Goal: Task Accomplishment & Management: Manage account settings

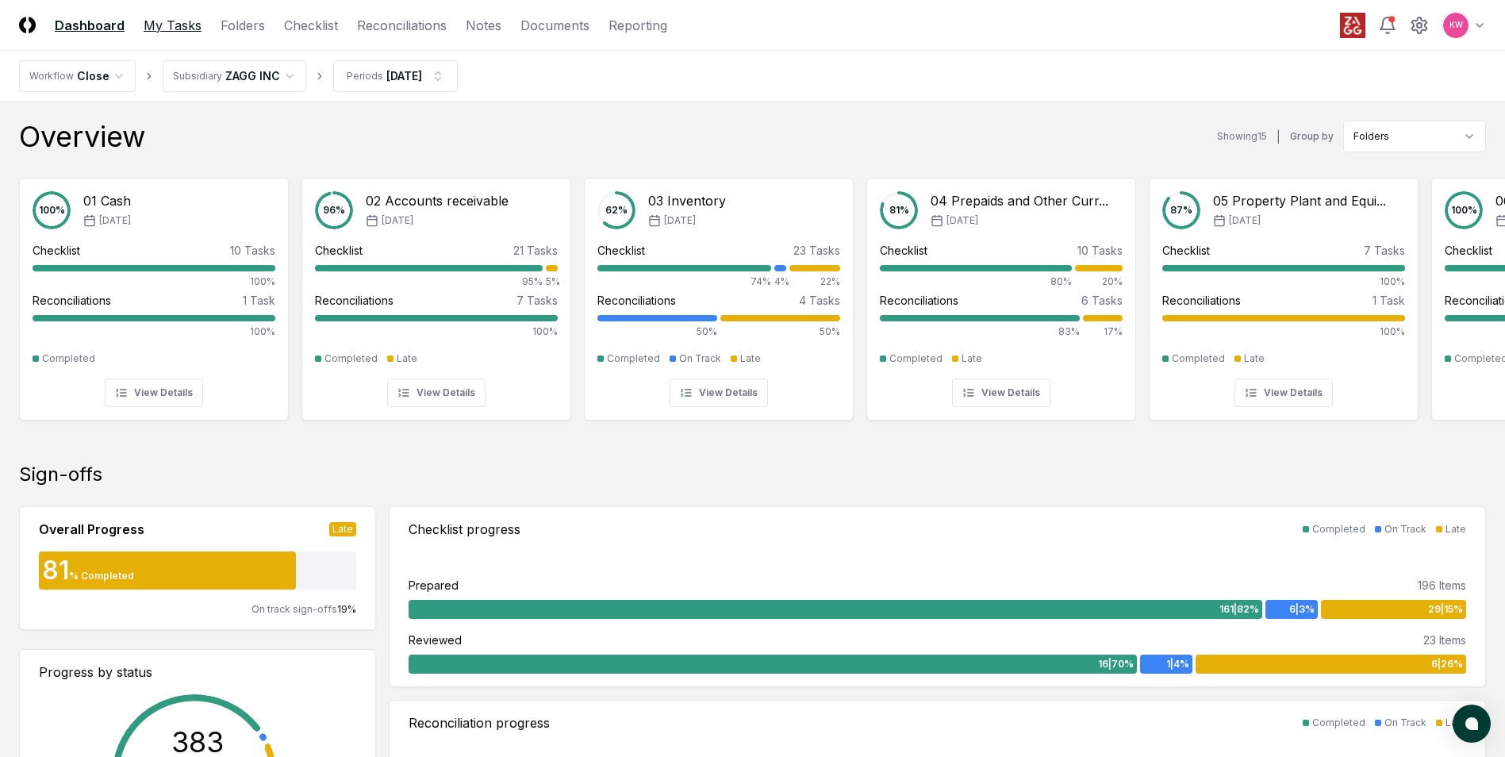
click at [180, 28] on link "My Tasks" at bounding box center [173, 25] width 58 height 19
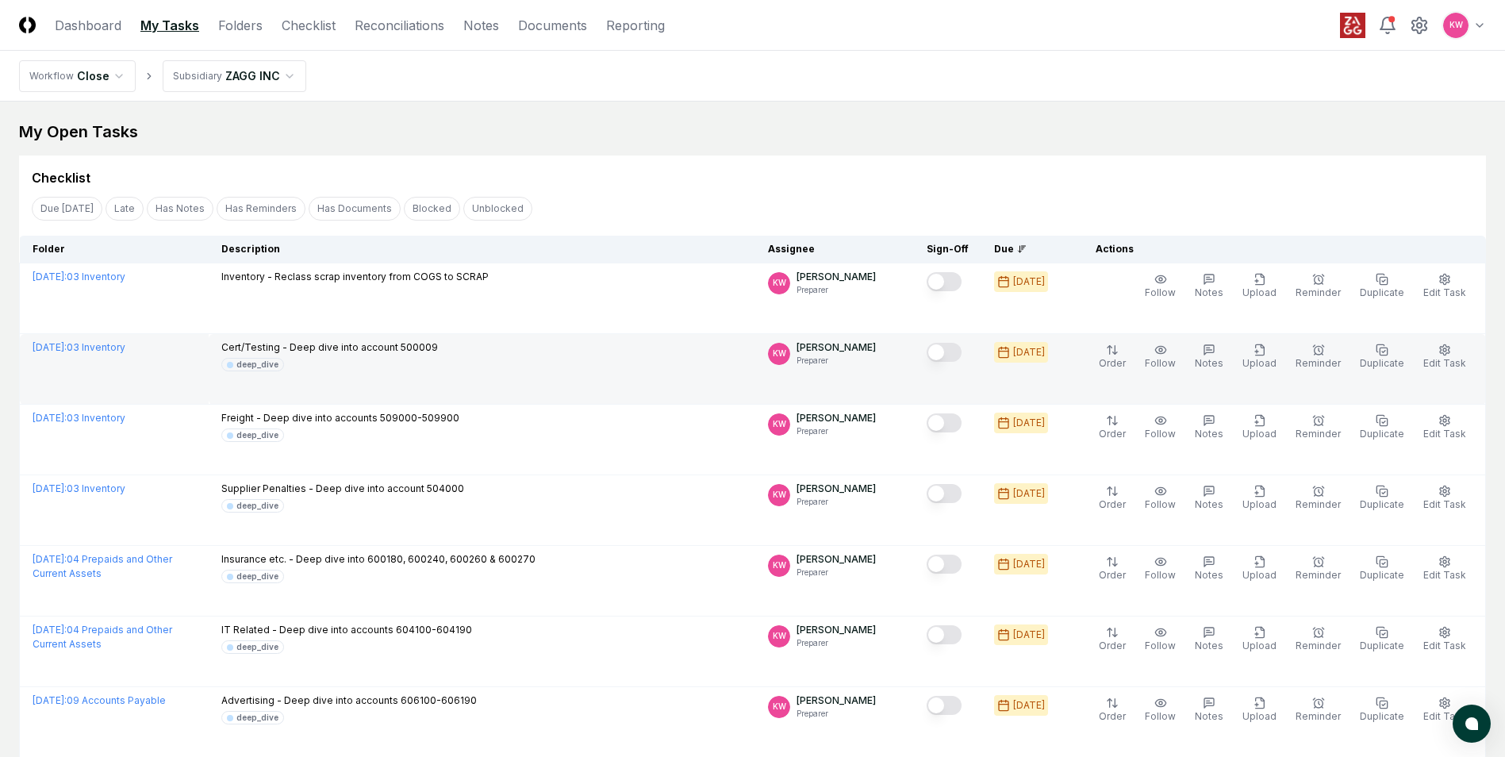
click at [962, 355] on button "Mark complete" at bounding box center [944, 352] width 35 height 19
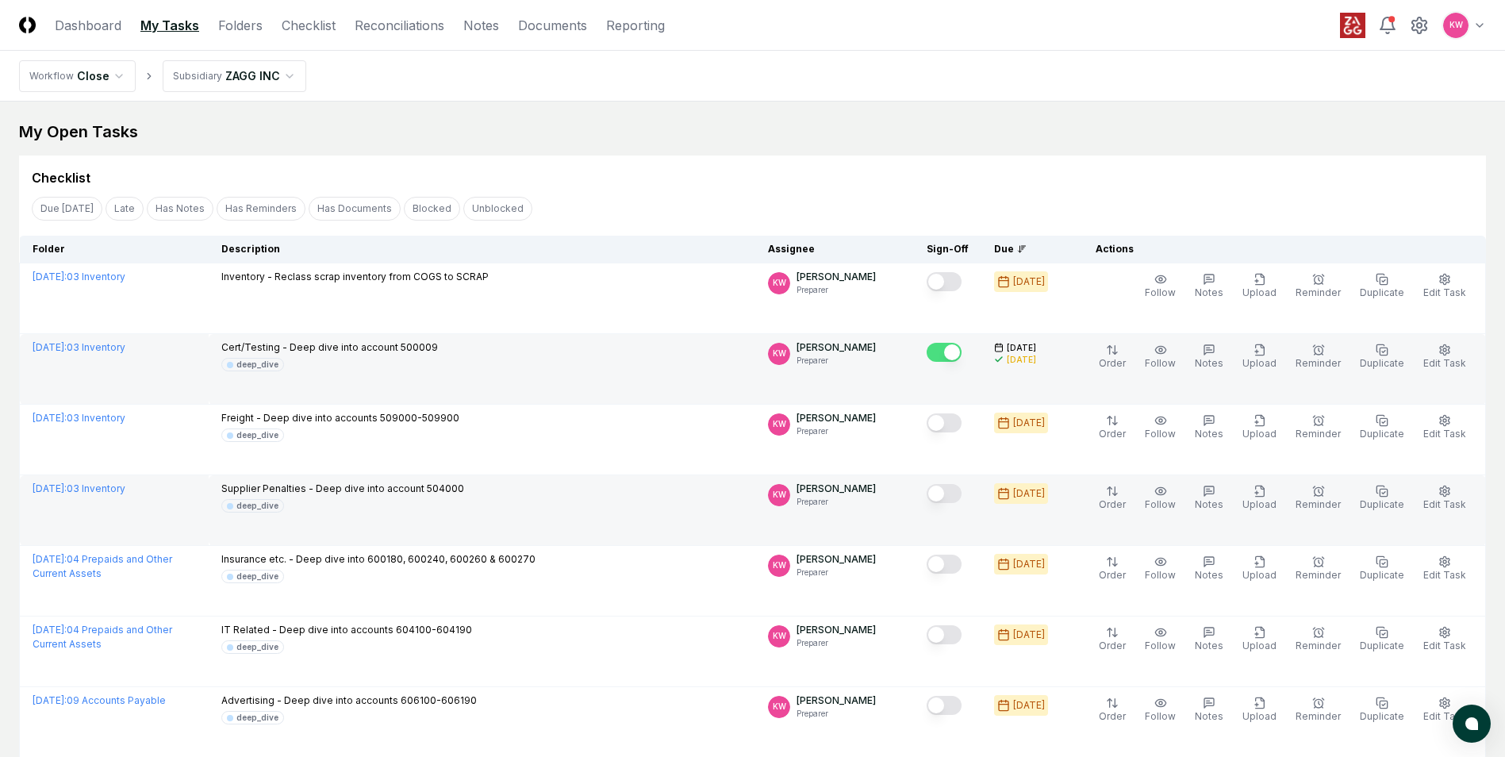
click at [958, 493] on button "Mark complete" at bounding box center [944, 493] width 35 height 19
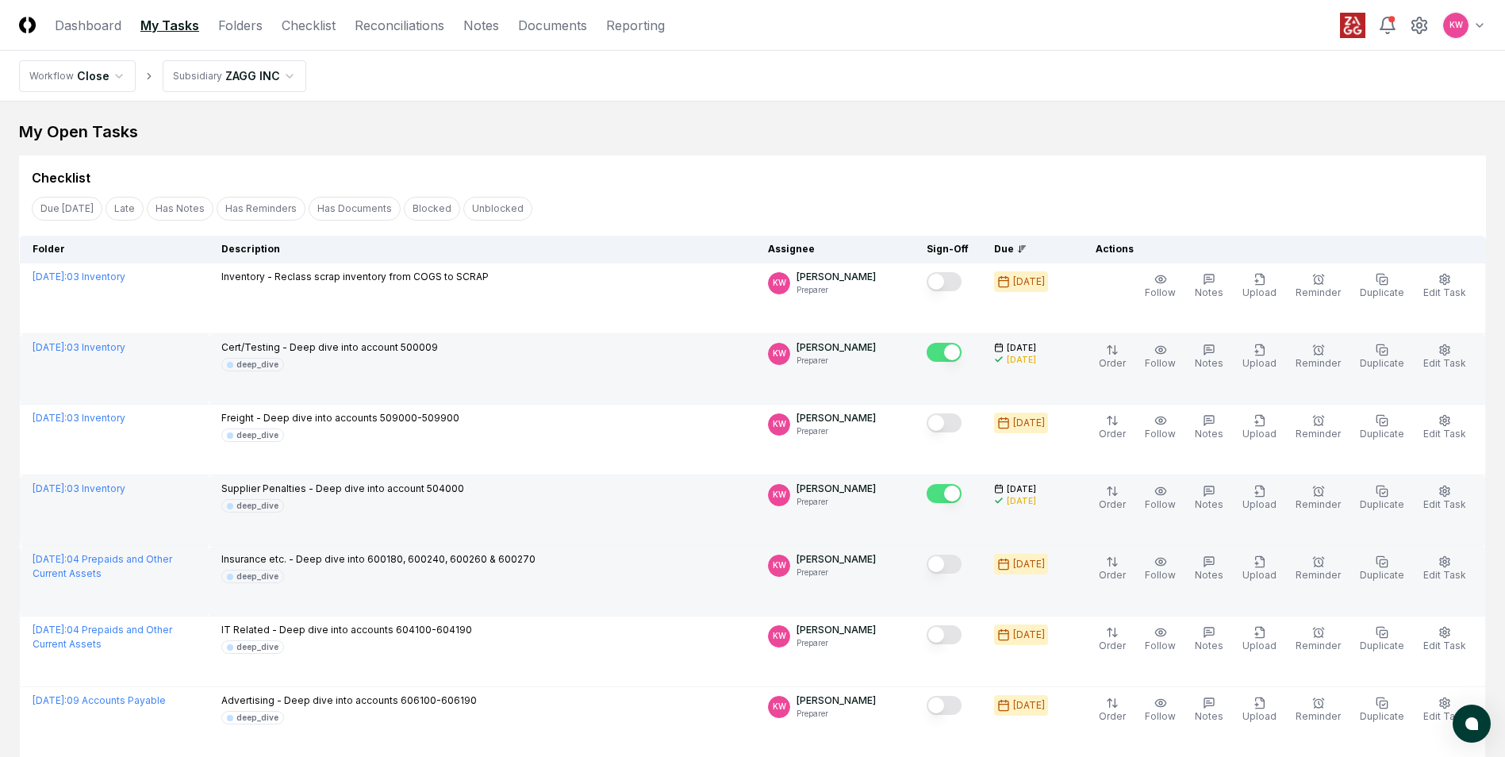
click at [958, 569] on button "Mark complete" at bounding box center [944, 564] width 35 height 19
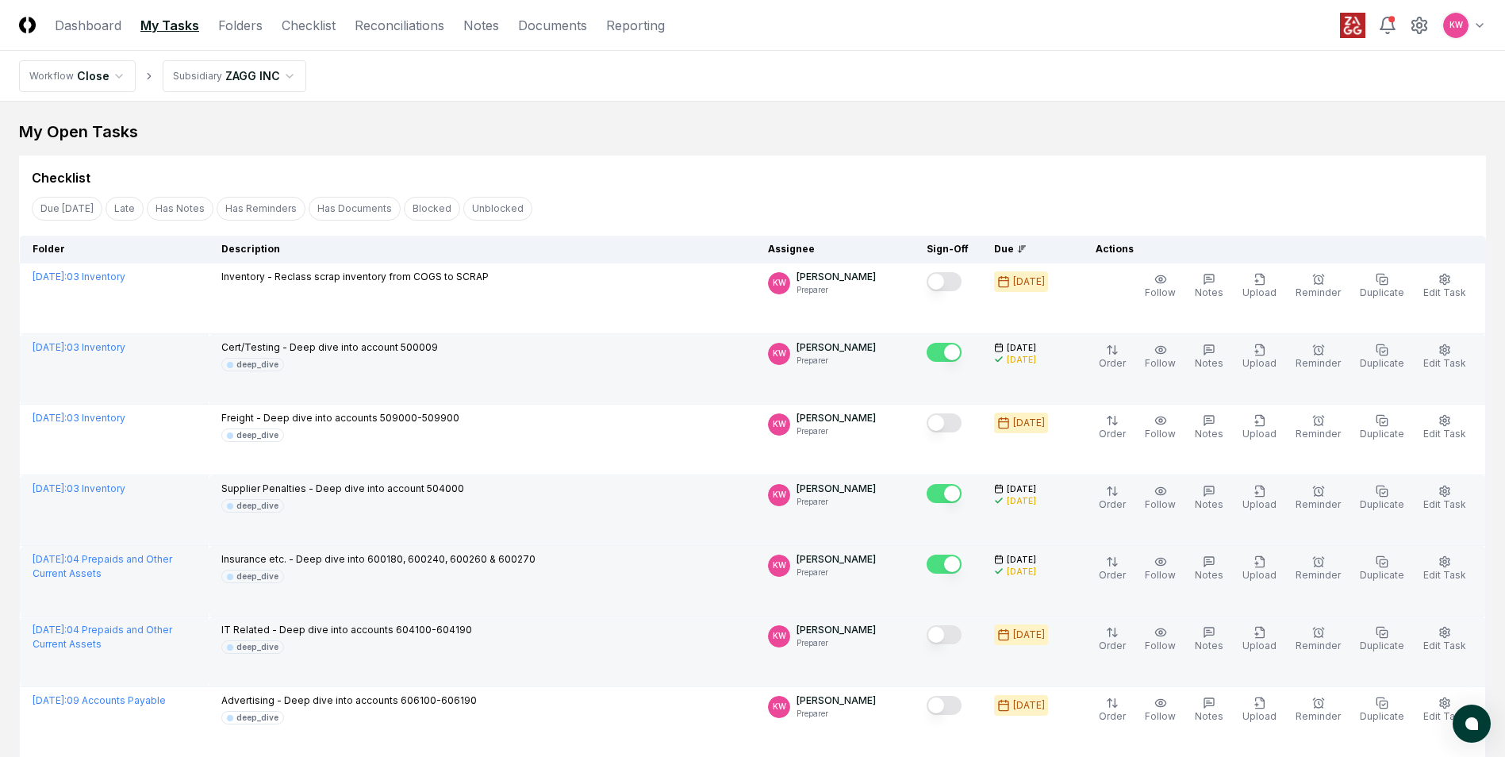
click at [954, 642] on button "Mark complete" at bounding box center [944, 634] width 35 height 19
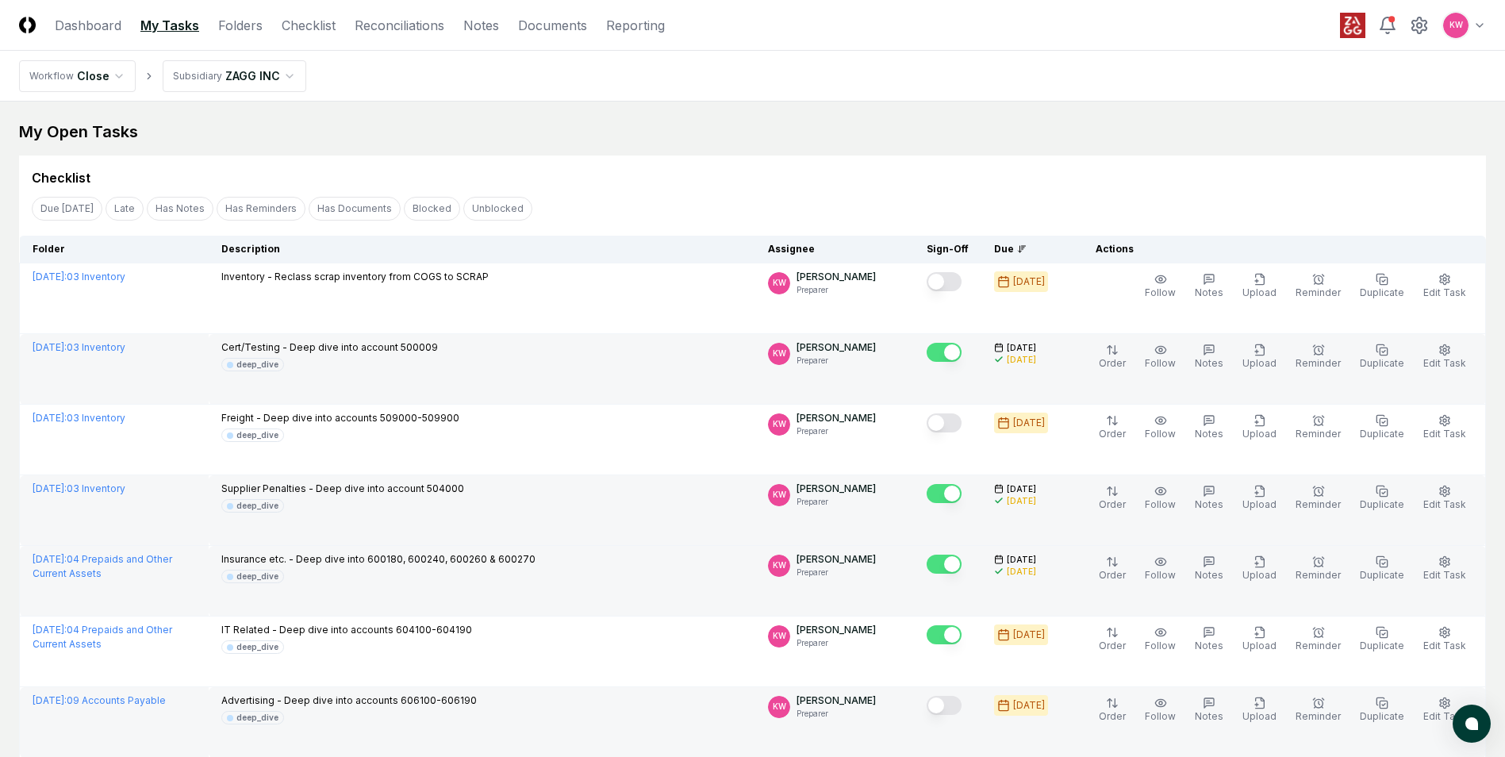
click at [951, 707] on button "Mark complete" at bounding box center [944, 705] width 35 height 19
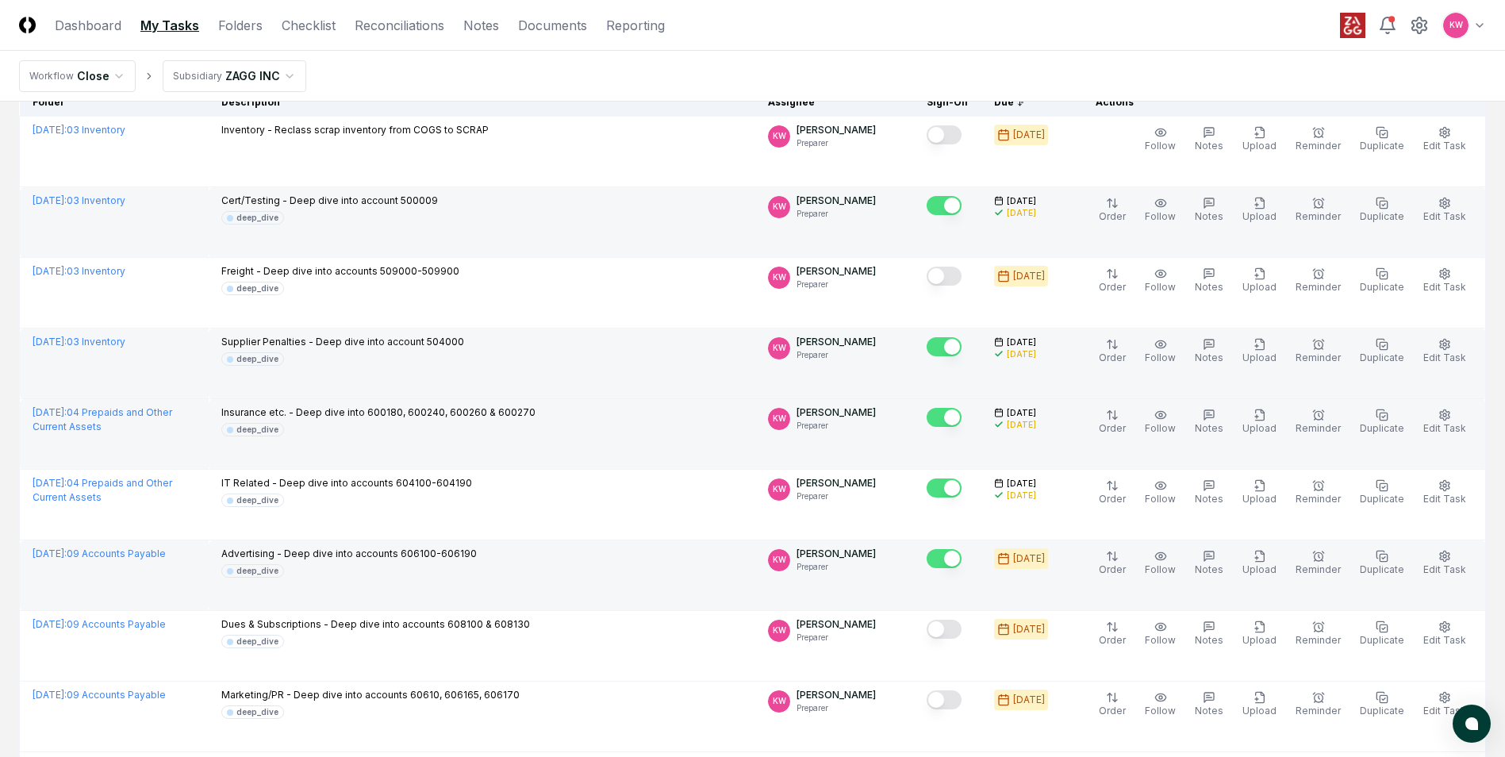
scroll to position [159, 0]
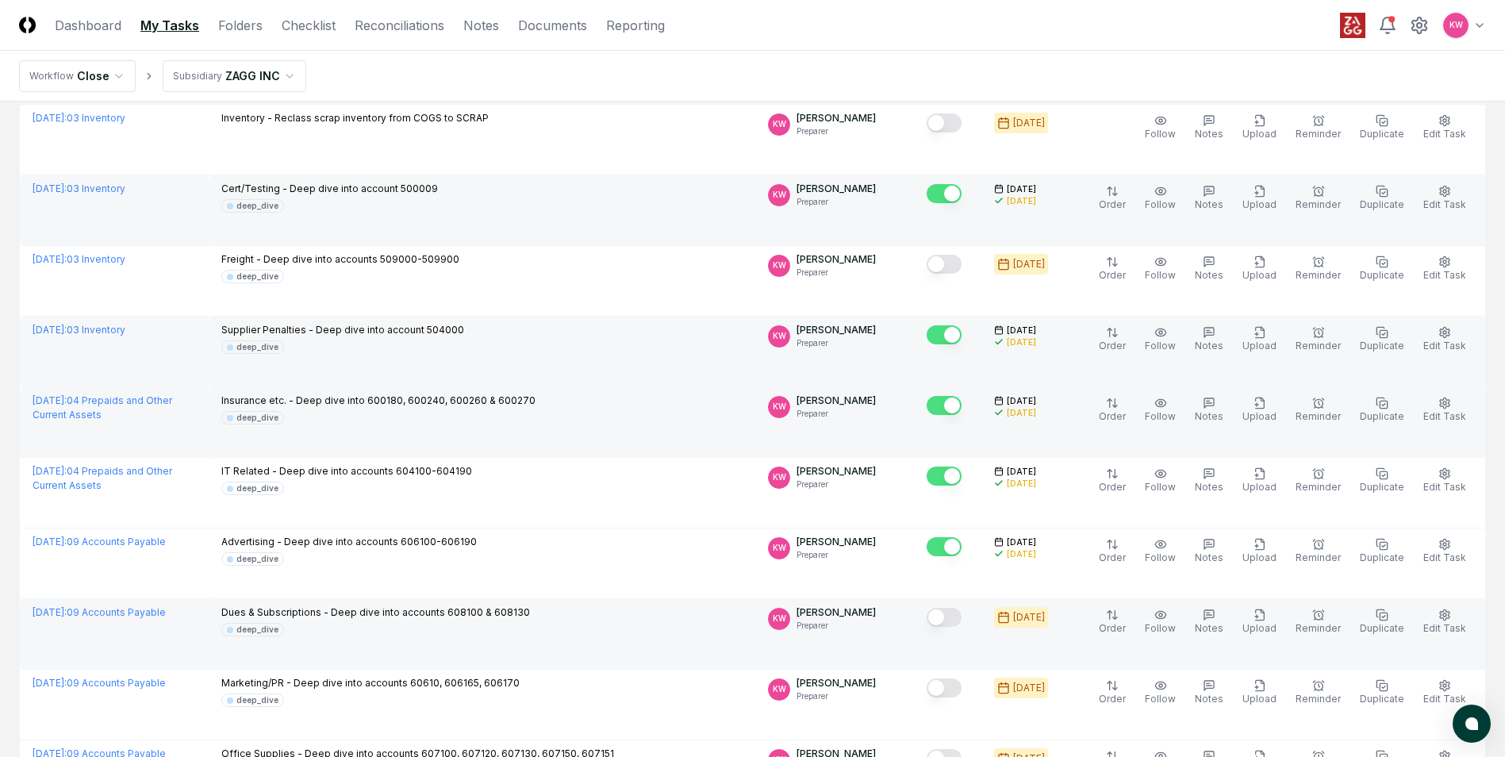
click at [954, 621] on button "Mark complete" at bounding box center [944, 617] width 35 height 19
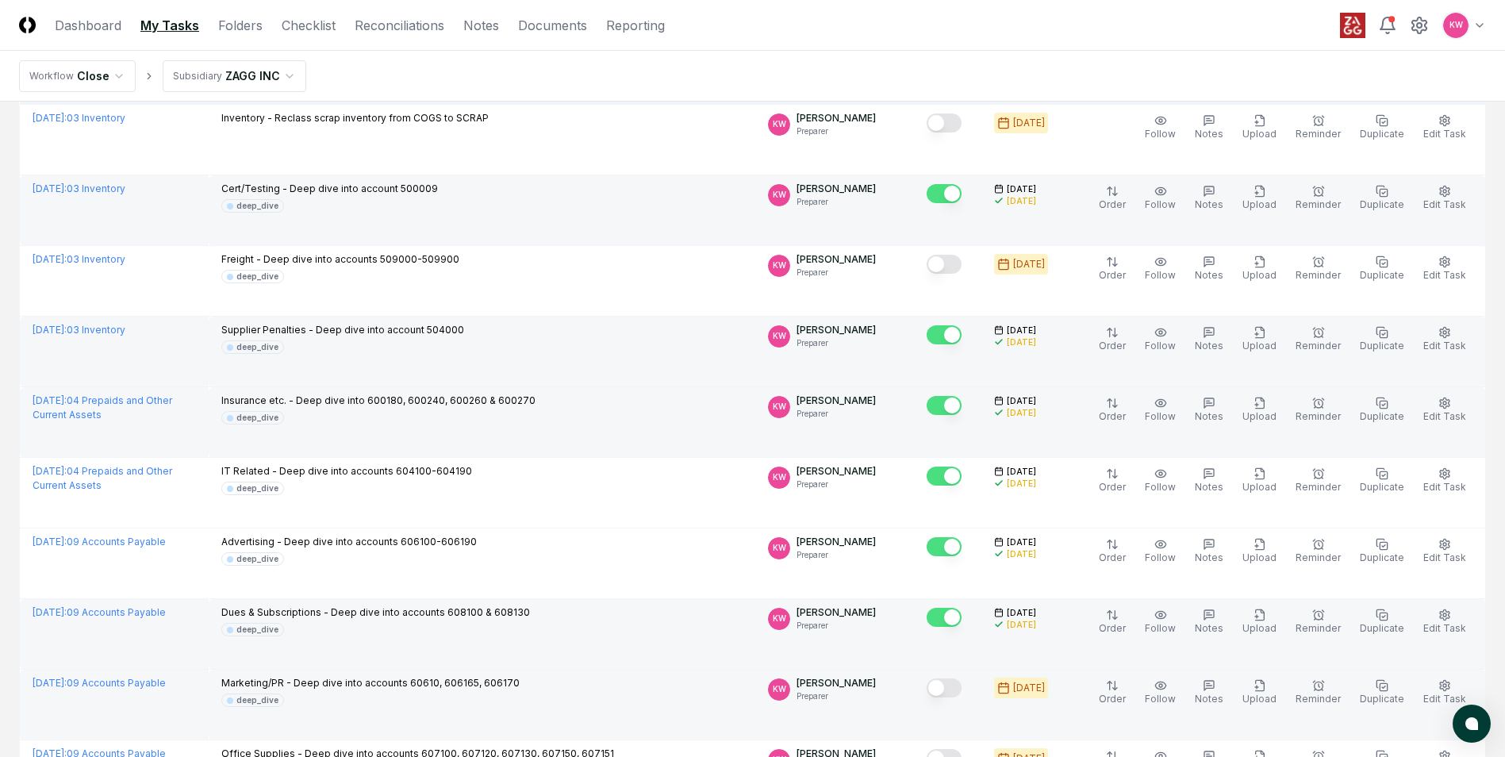
click at [962, 685] on button "Mark complete" at bounding box center [944, 687] width 35 height 19
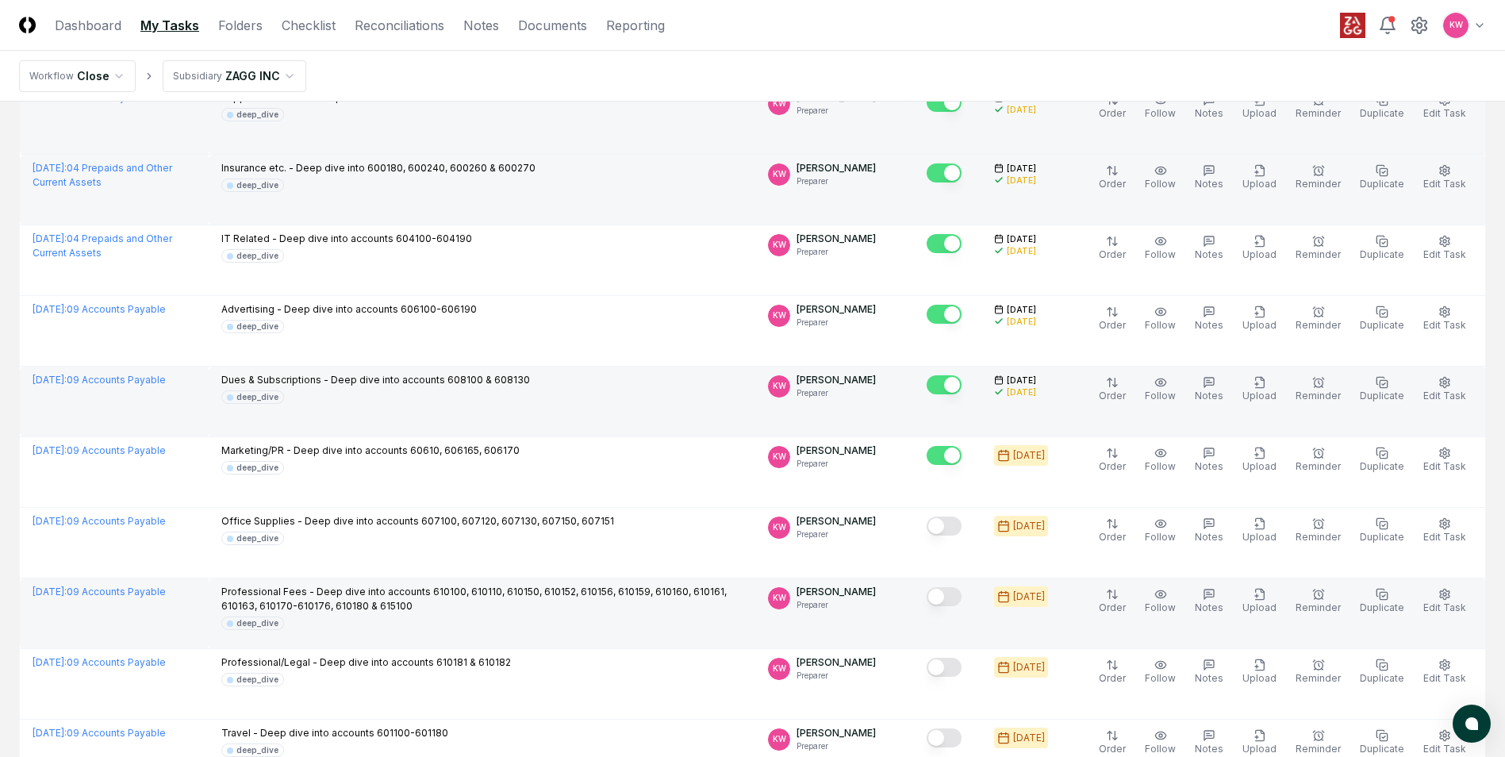
scroll to position [397, 0]
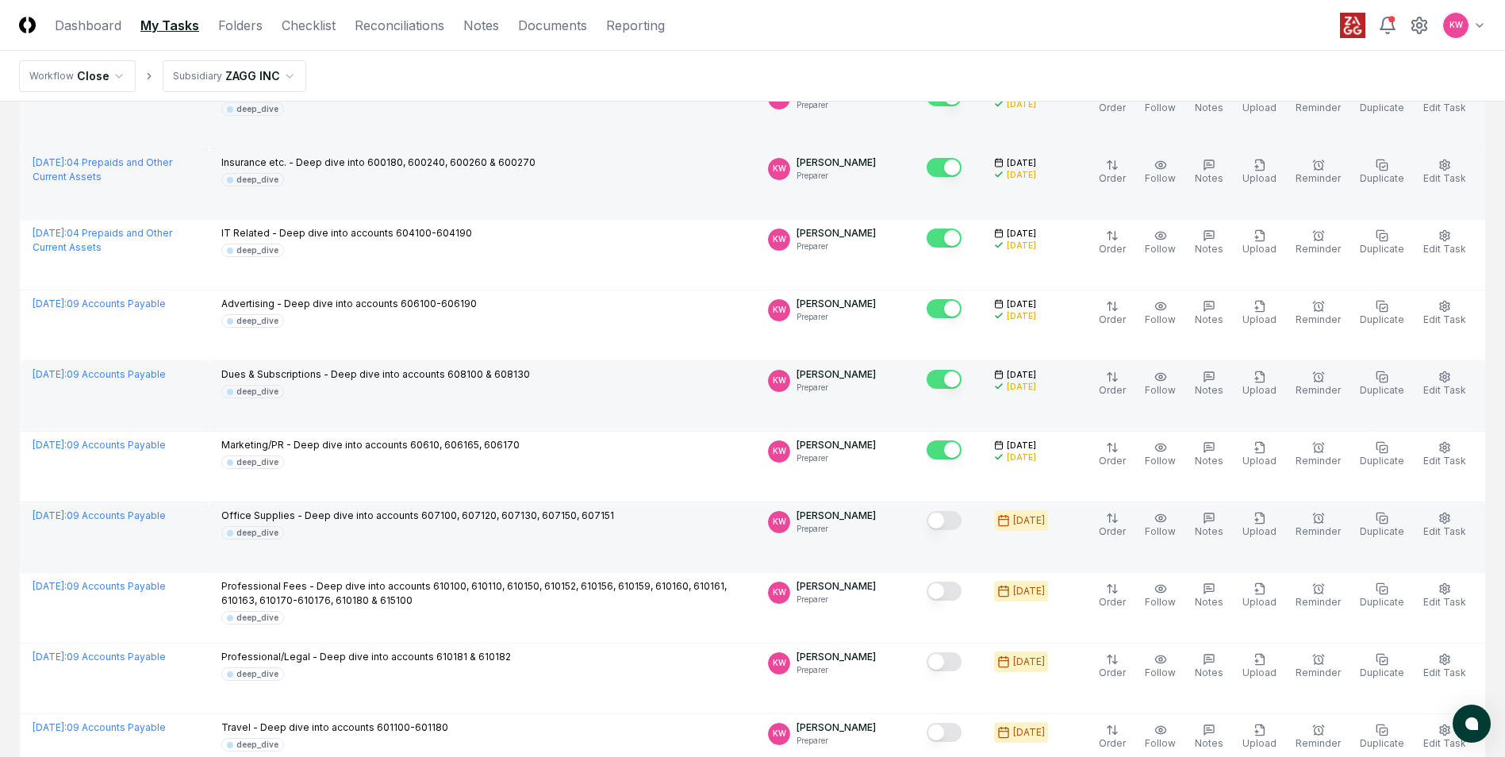
click at [959, 521] on button "Mark complete" at bounding box center [944, 520] width 35 height 19
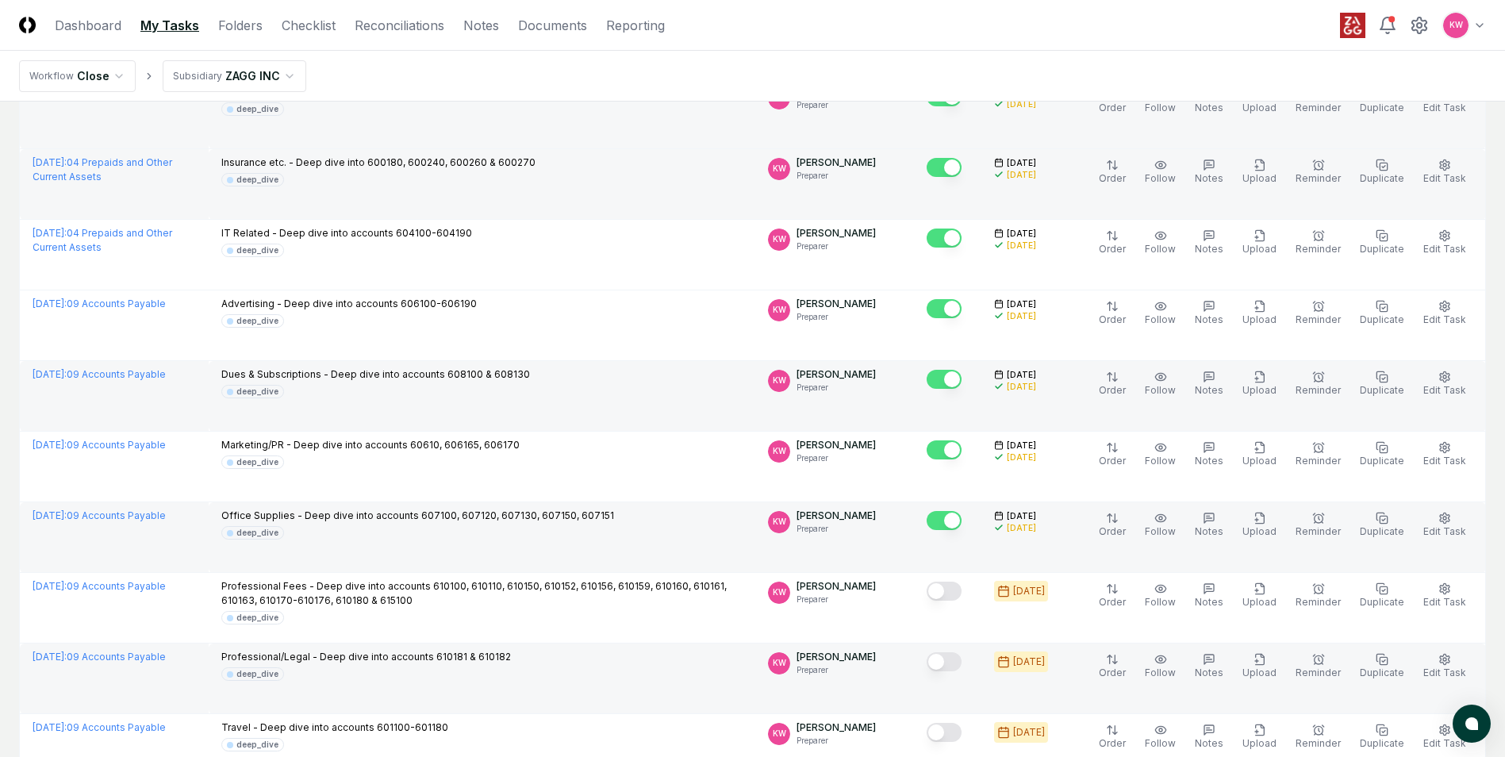
click at [957, 664] on button "Mark complete" at bounding box center [944, 661] width 35 height 19
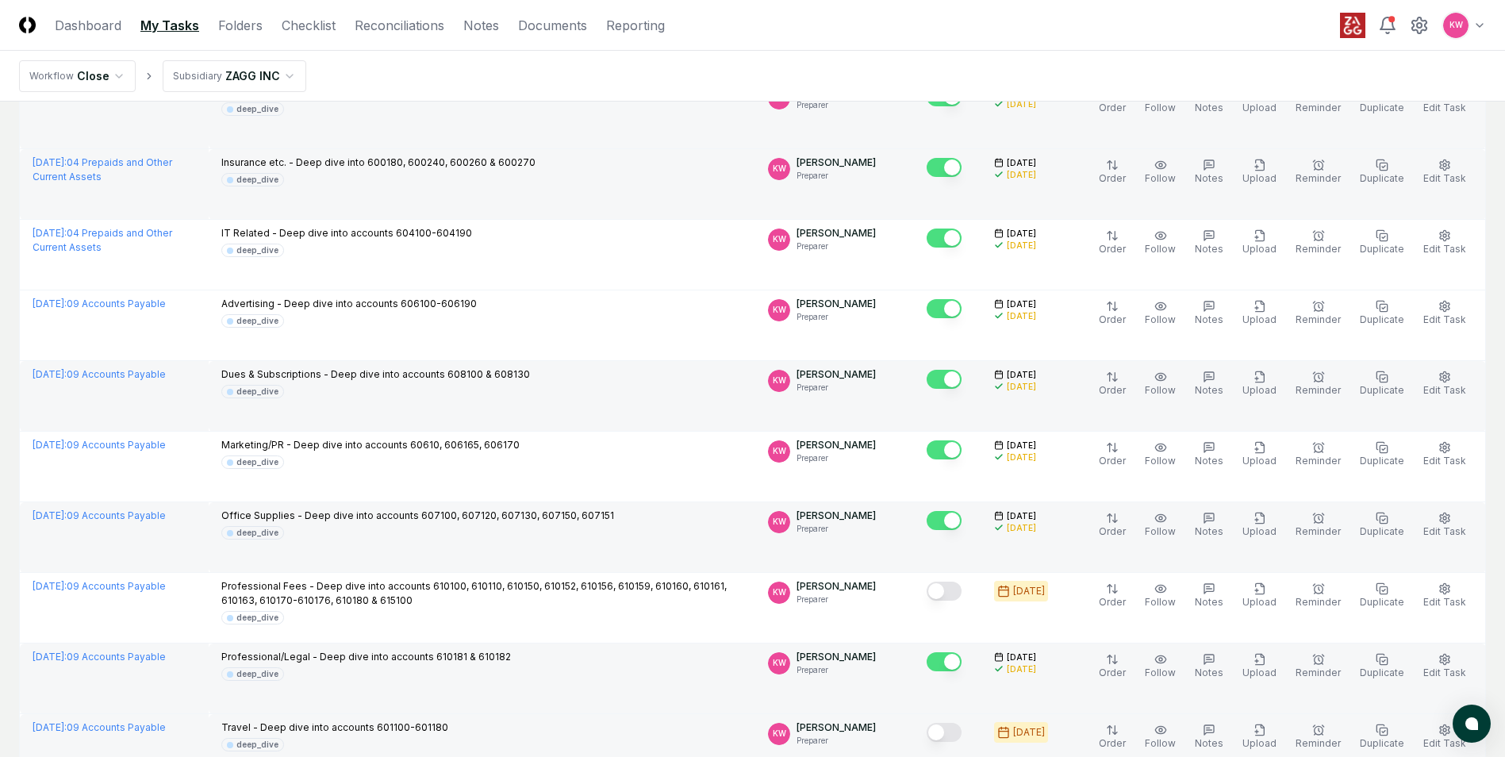
click at [953, 738] on button "Mark complete" at bounding box center [944, 732] width 35 height 19
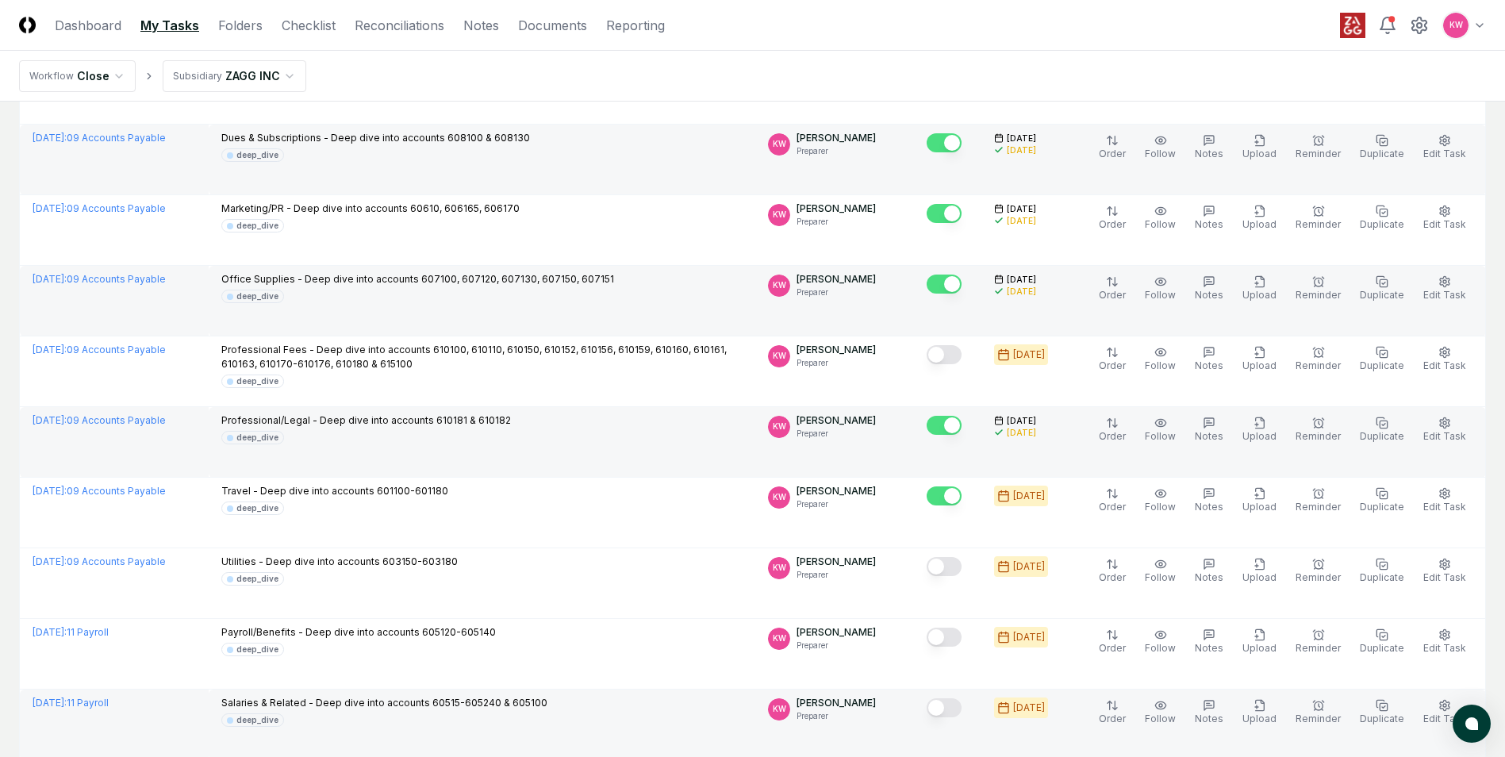
scroll to position [635, 0]
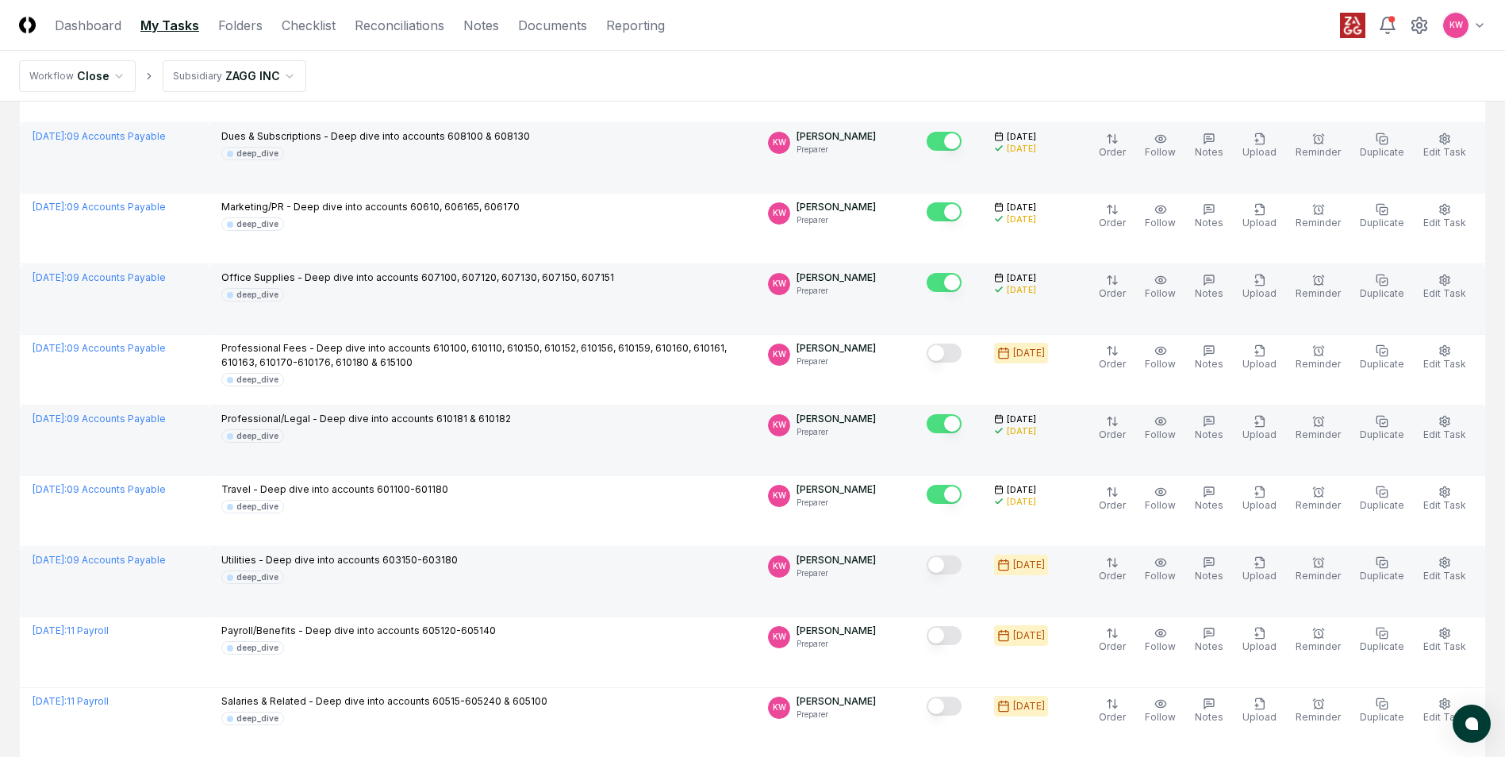
click at [950, 563] on button "Mark complete" at bounding box center [944, 564] width 35 height 19
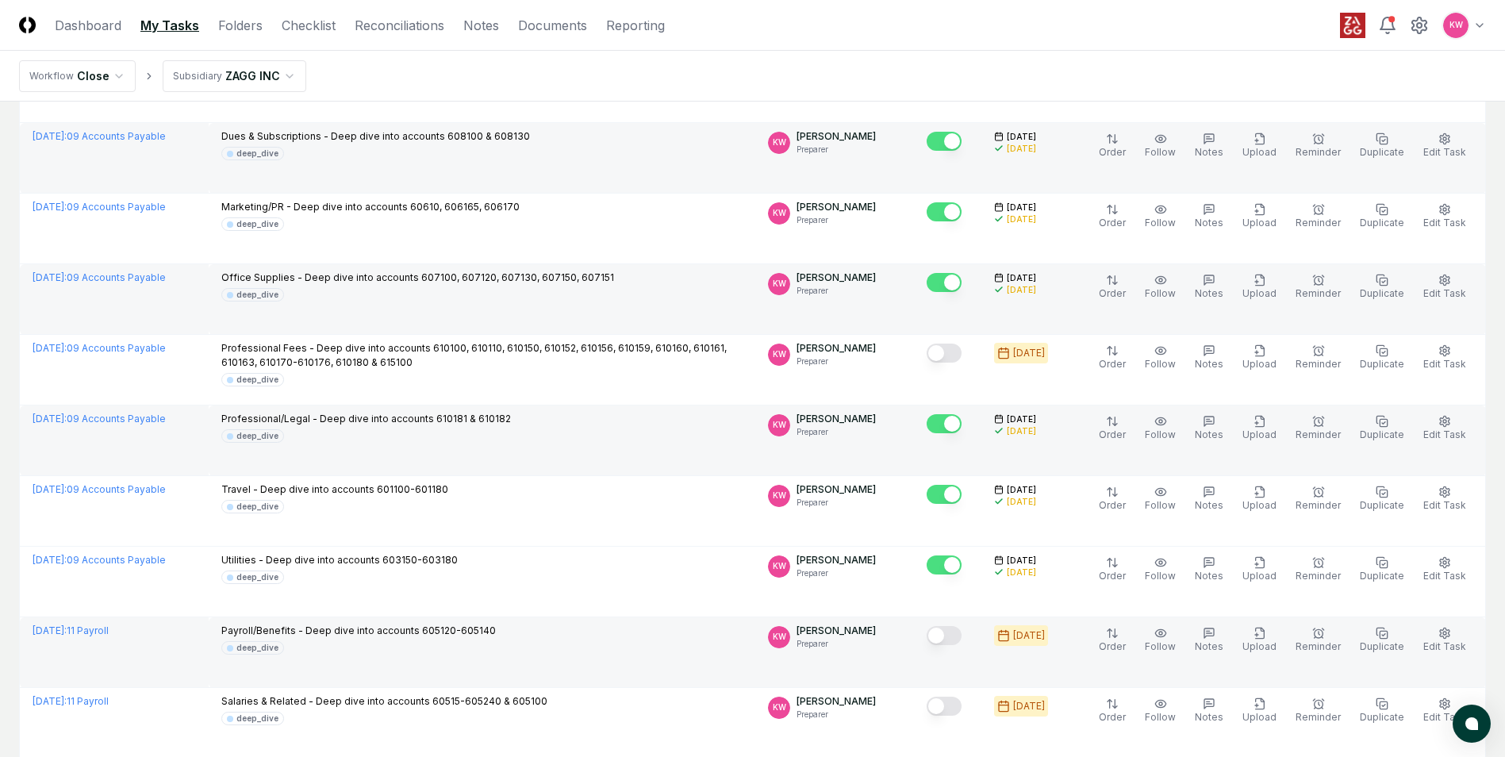
click at [954, 638] on button "Mark complete" at bounding box center [944, 635] width 35 height 19
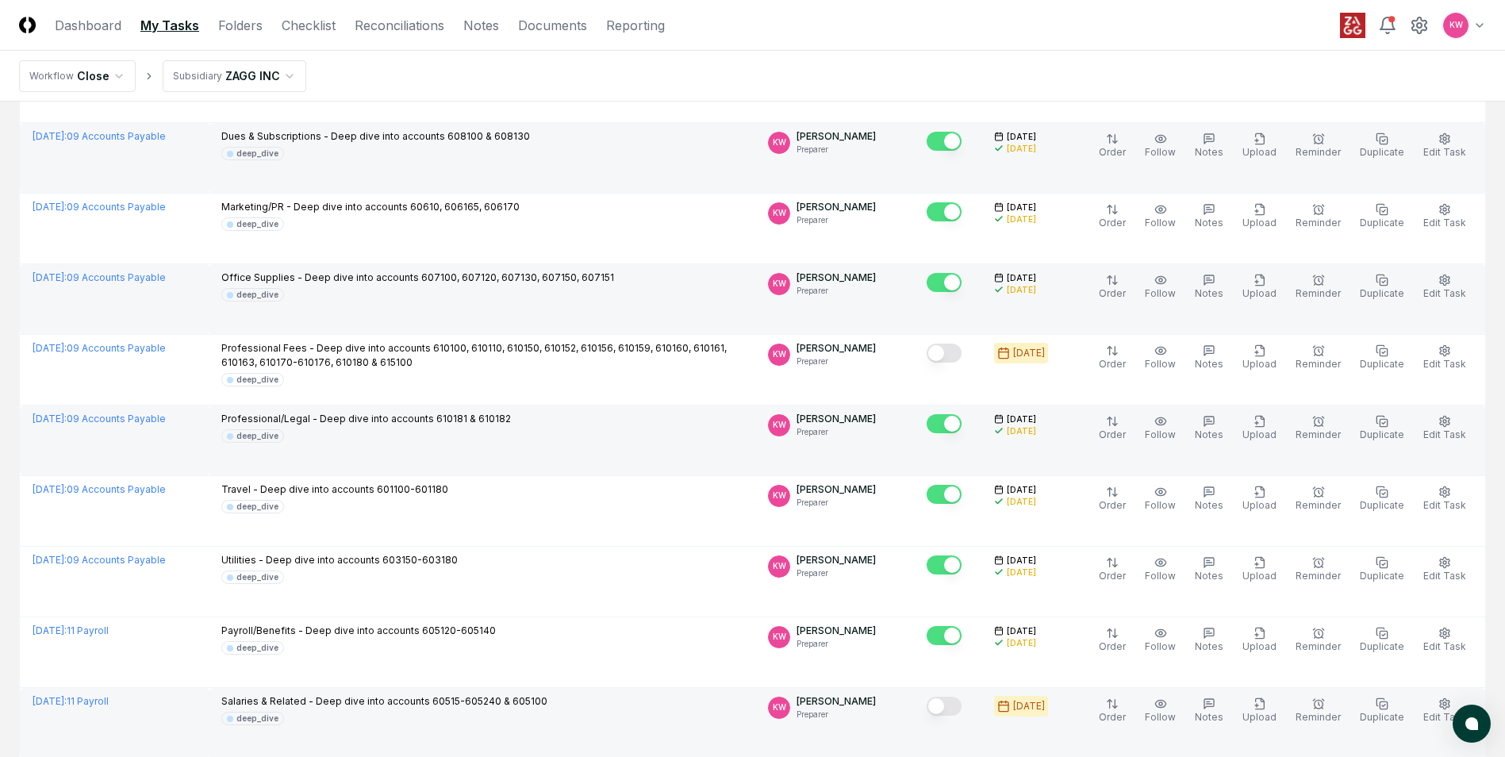
click at [958, 707] on button "Mark complete" at bounding box center [944, 706] width 35 height 19
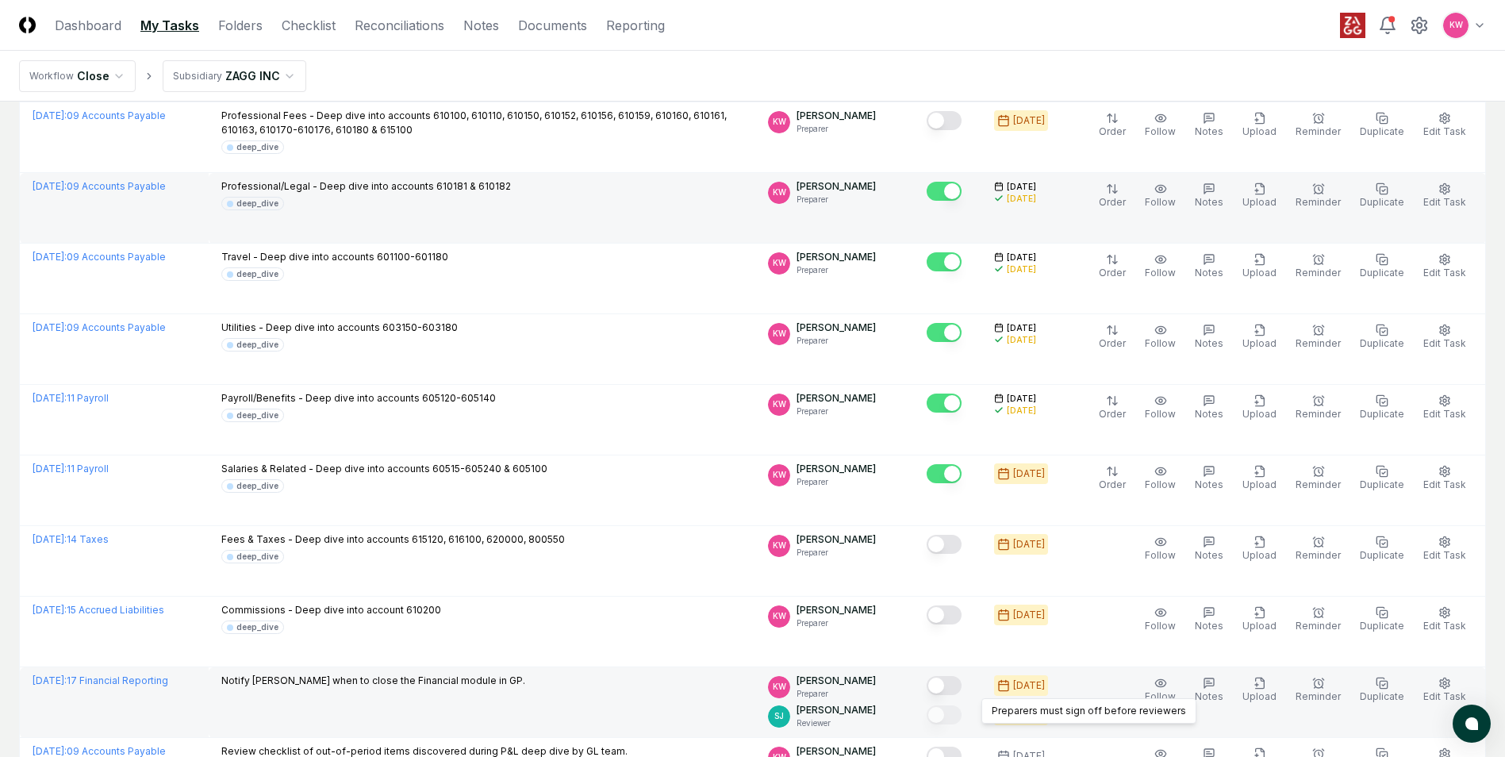
scroll to position [873, 0]
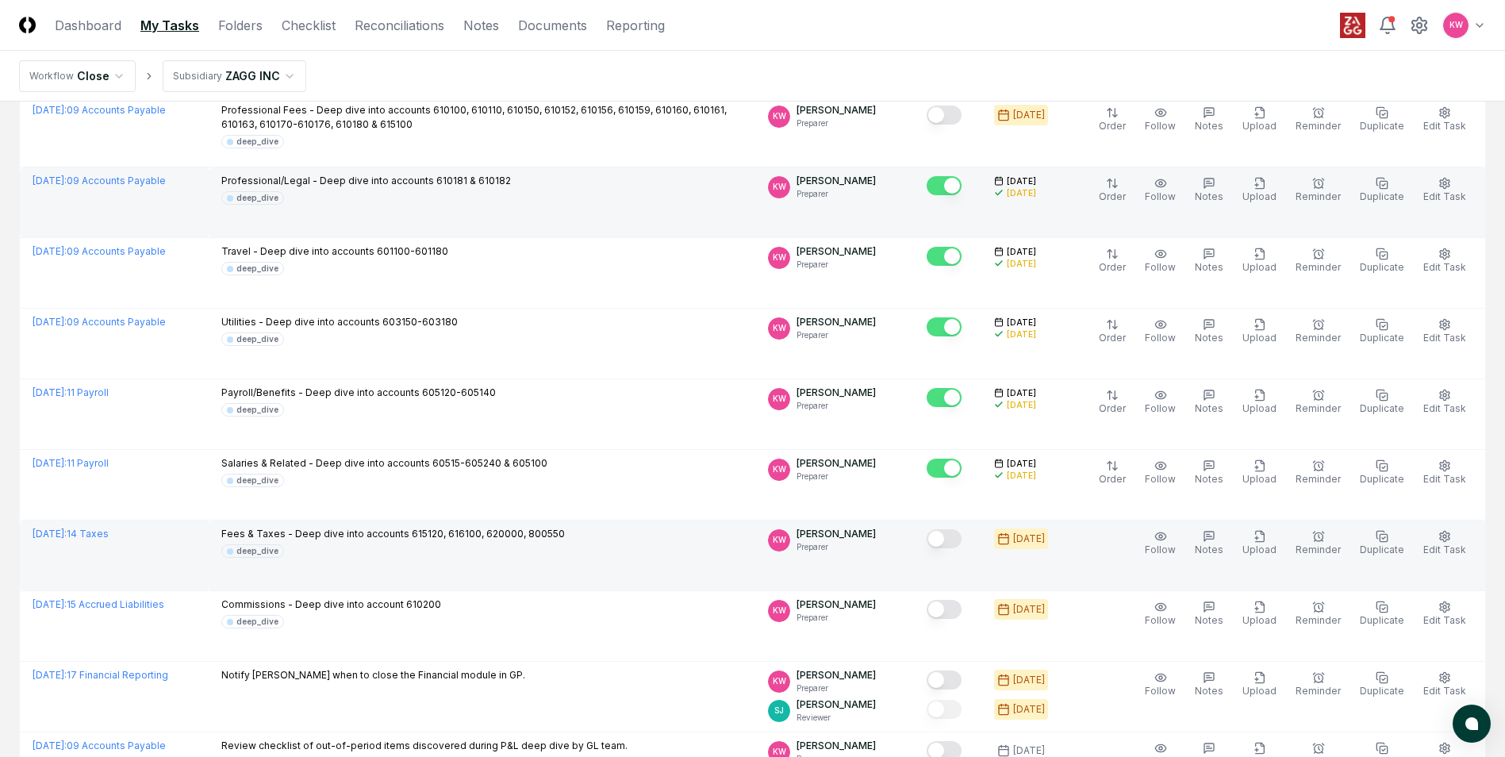
drag, startPoint x: 957, startPoint y: 535, endPoint x: 952, endPoint y: 550, distance: 15.8
click at [954, 539] on button "Mark complete" at bounding box center [944, 538] width 35 height 19
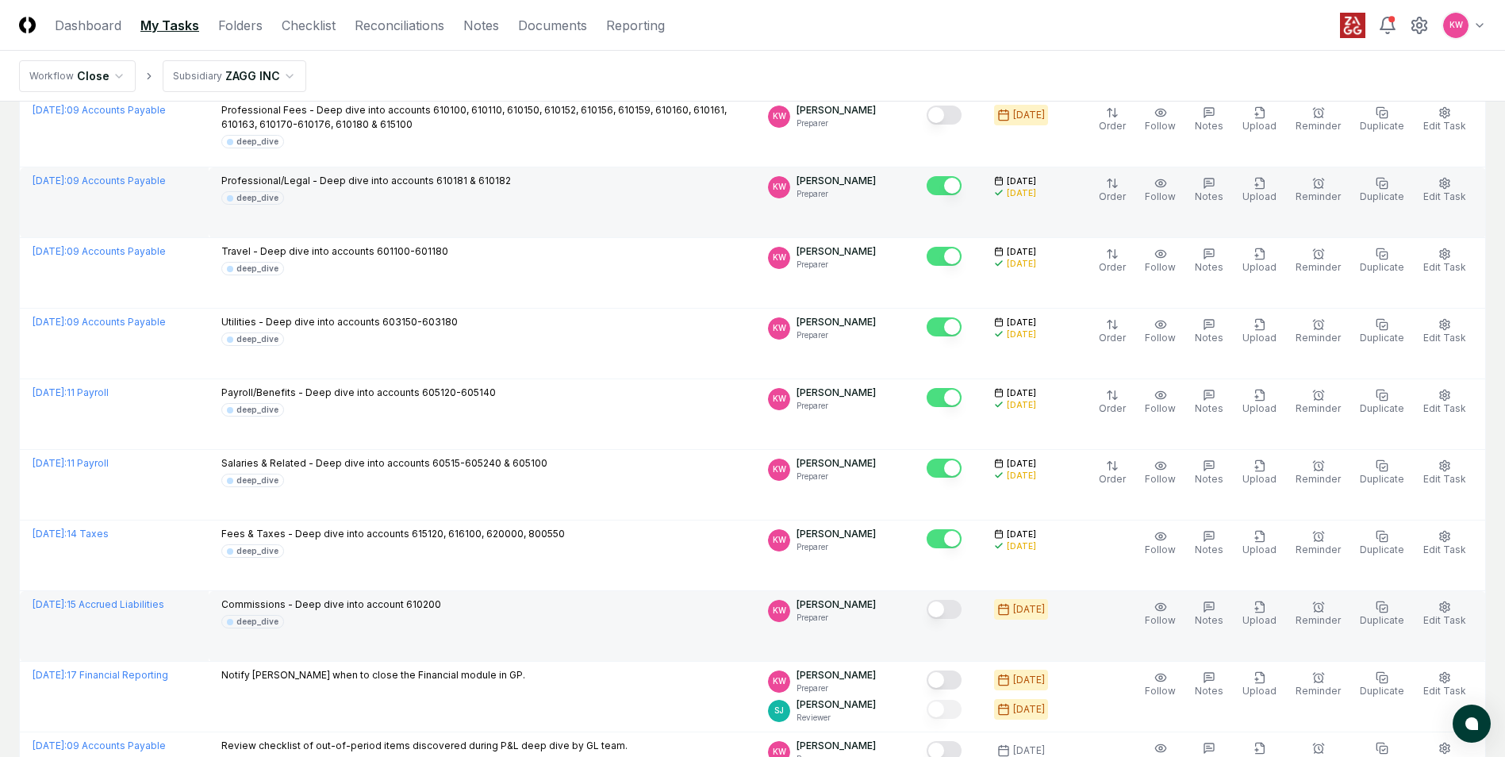
click at [958, 611] on button "Mark complete" at bounding box center [944, 609] width 35 height 19
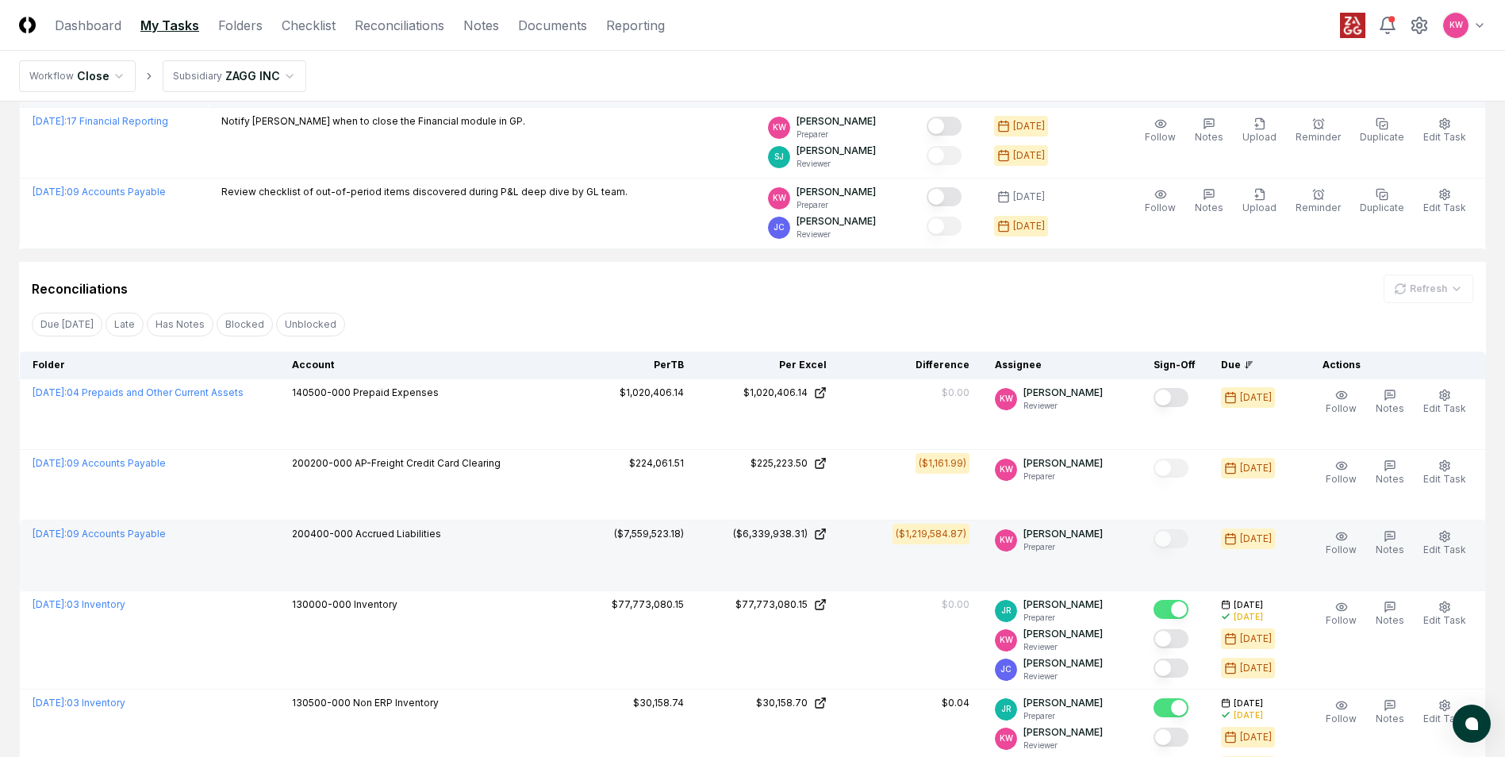
scroll to position [1428, 0]
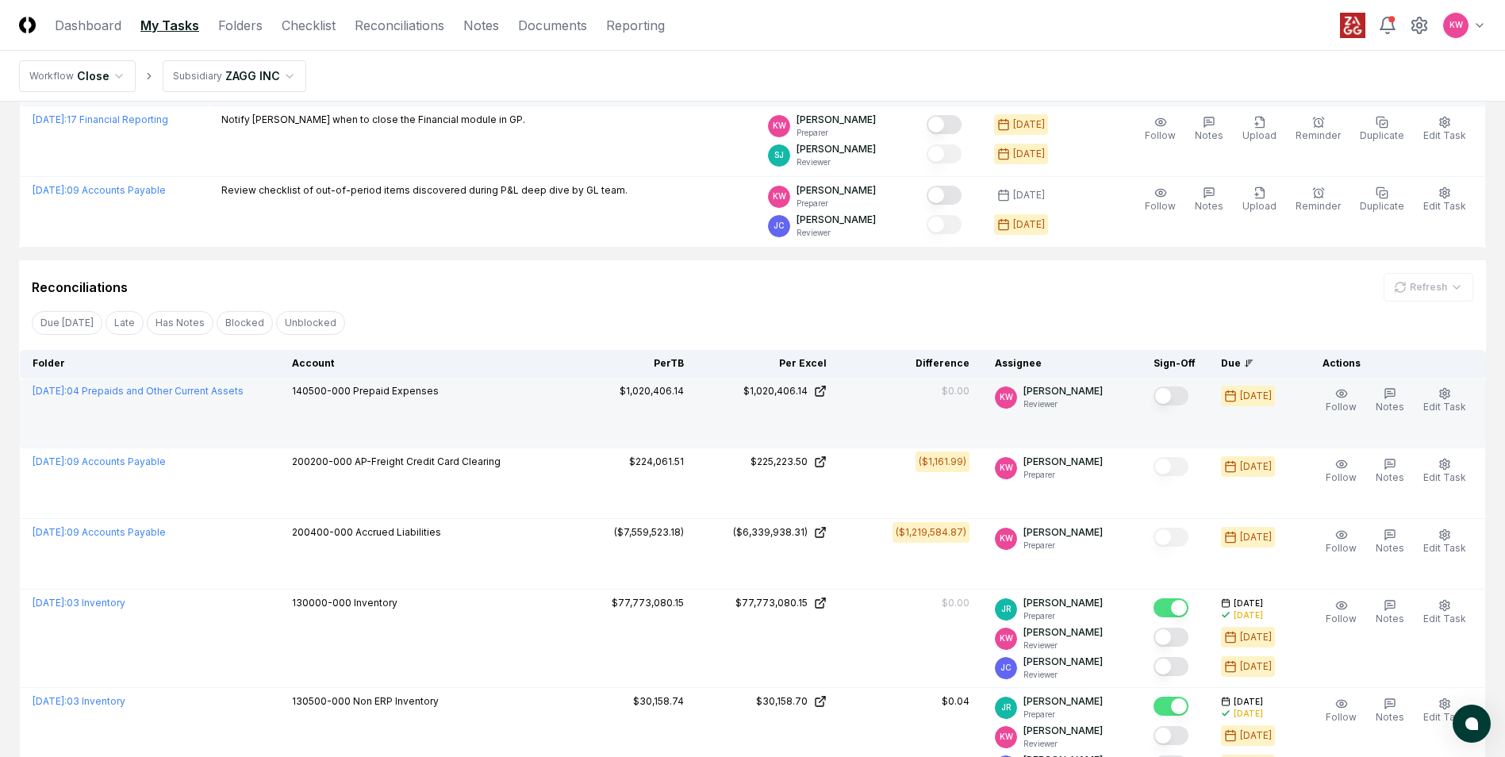
click at [1169, 397] on button "Mark complete" at bounding box center [1171, 395] width 35 height 19
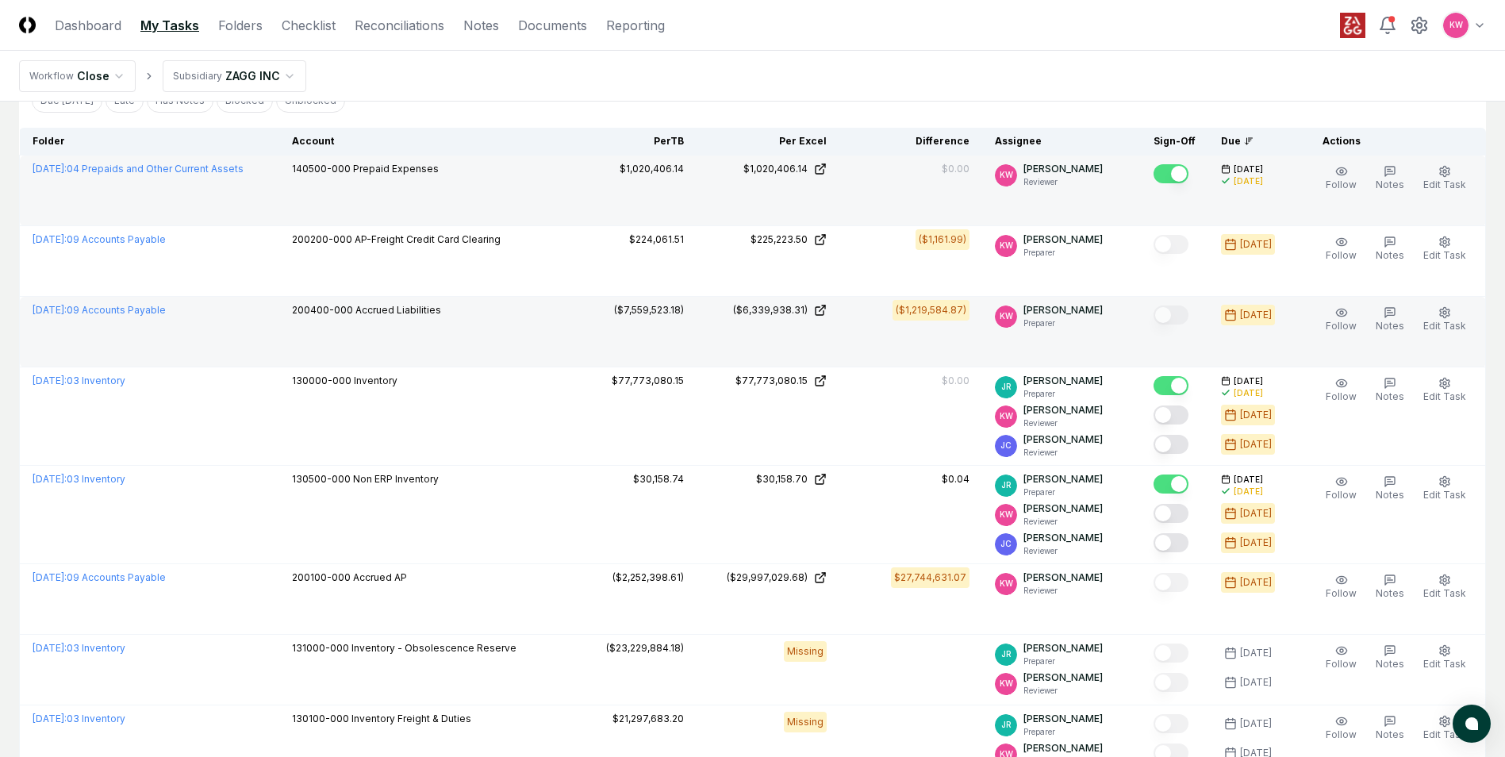
scroll to position [1666, 0]
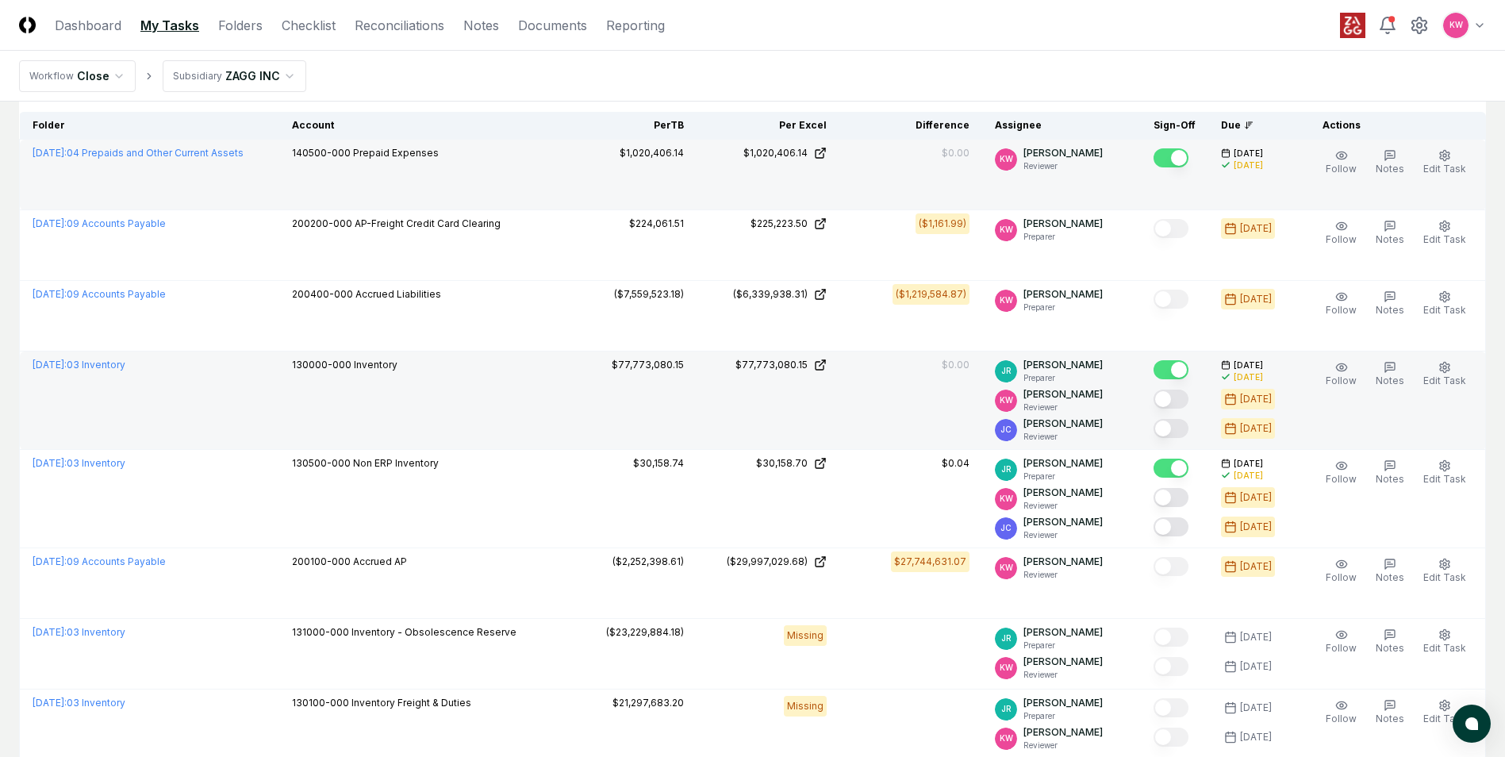
click at [1171, 397] on button "Mark complete" at bounding box center [1171, 399] width 35 height 19
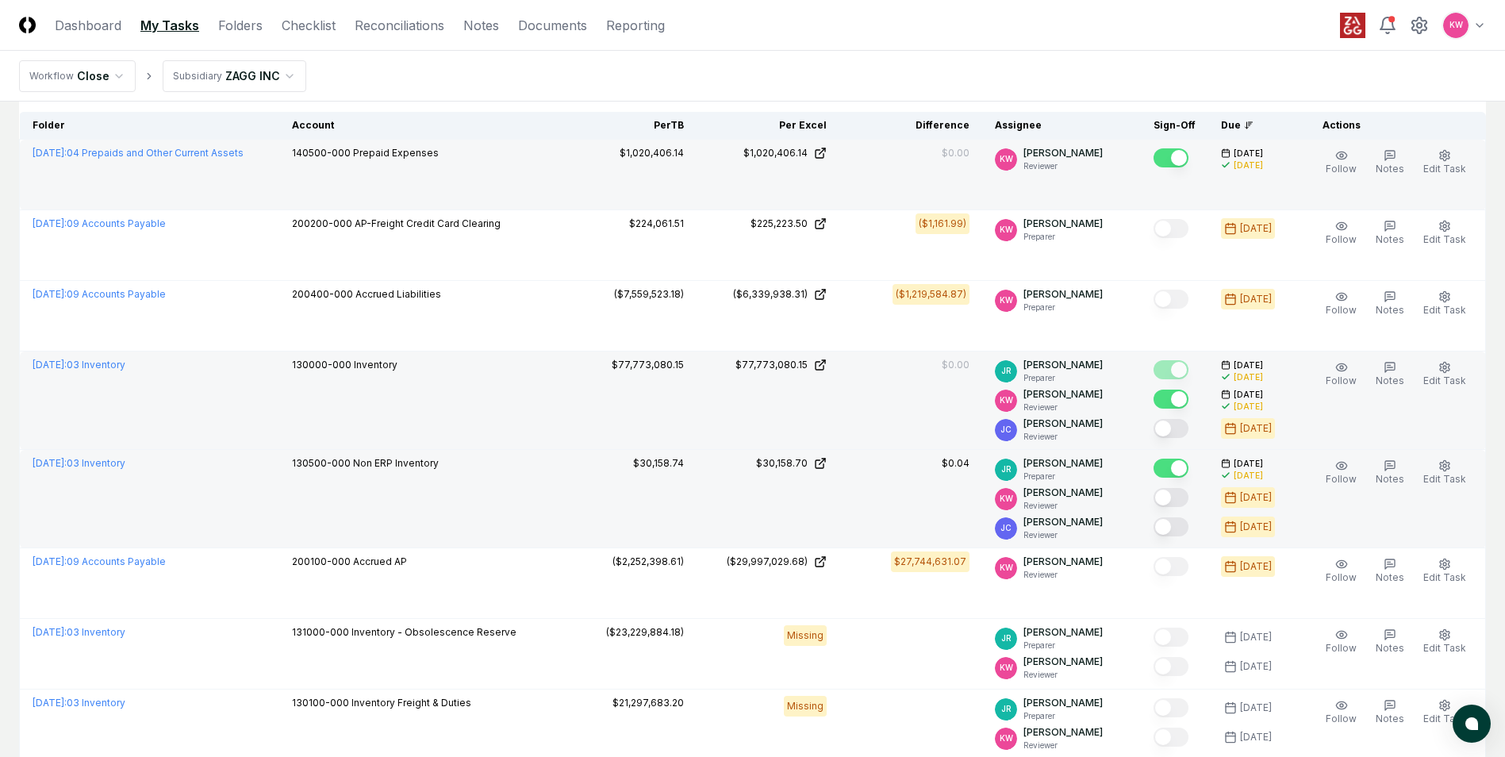
click at [1176, 497] on button "Mark complete" at bounding box center [1171, 497] width 35 height 19
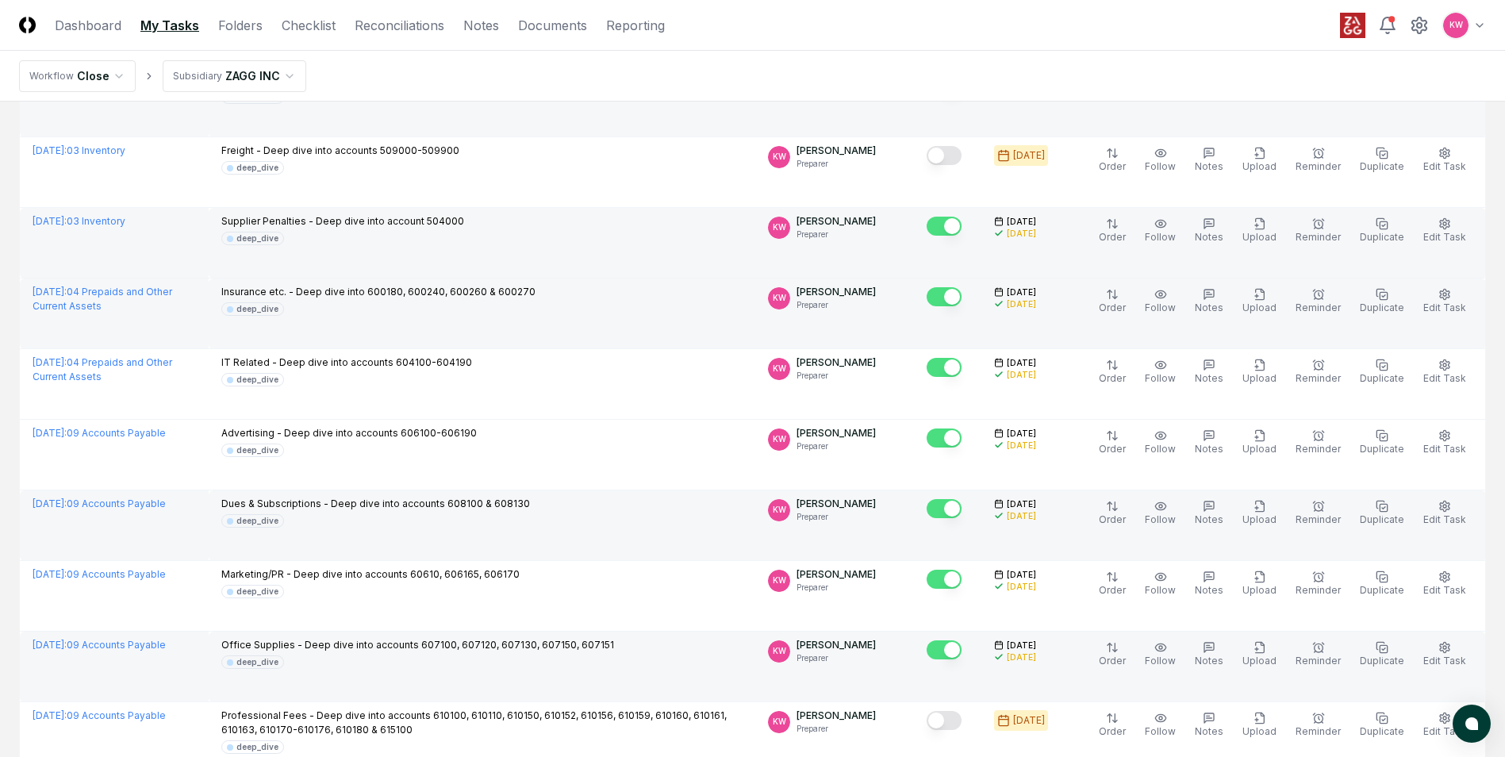
scroll to position [0, 0]
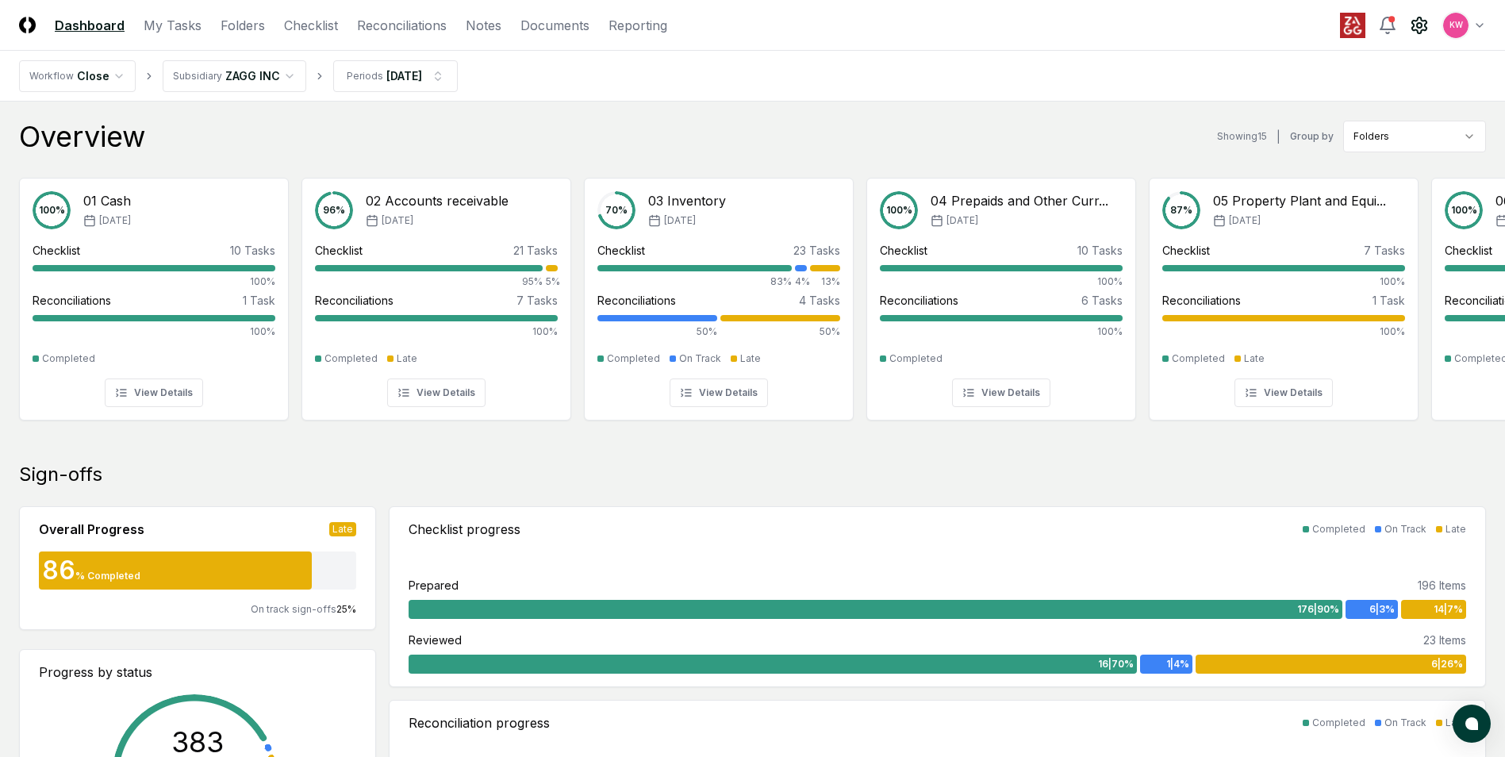
click at [1418, 28] on icon at bounding box center [1419, 25] width 19 height 19
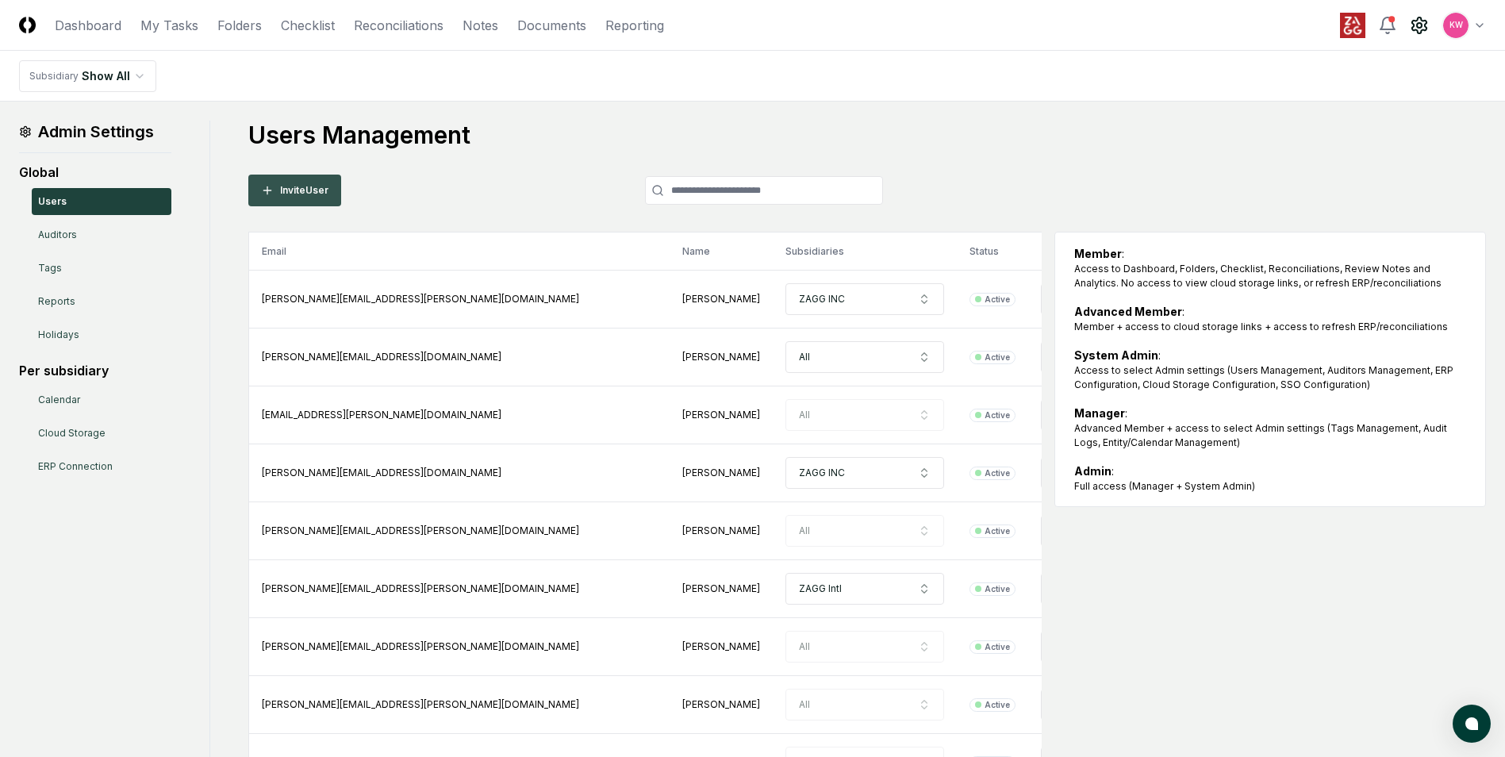
click at [304, 186] on button "Invite User" at bounding box center [294, 191] width 93 height 32
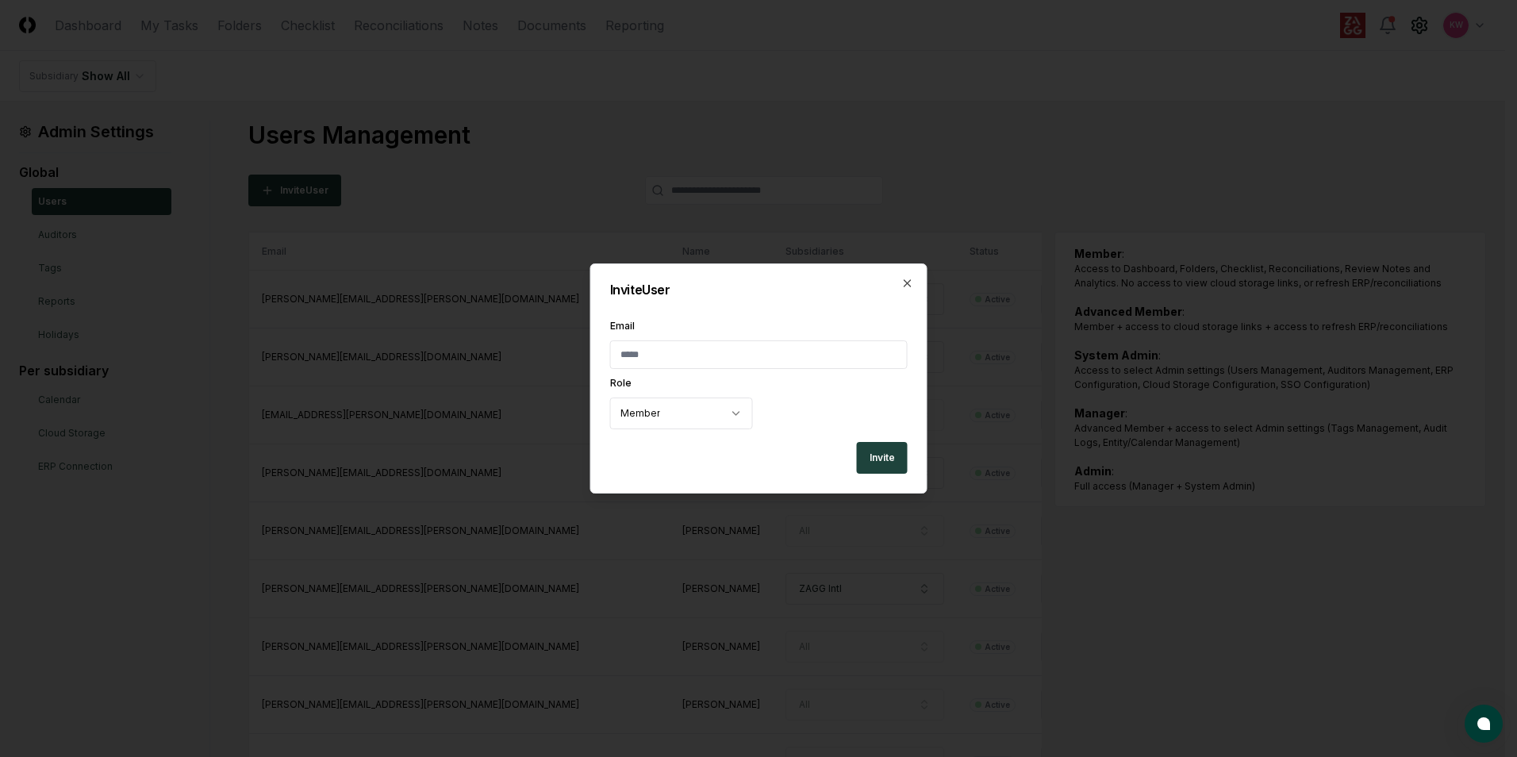
click at [707, 362] on input "Email" at bounding box center [759, 354] width 298 height 29
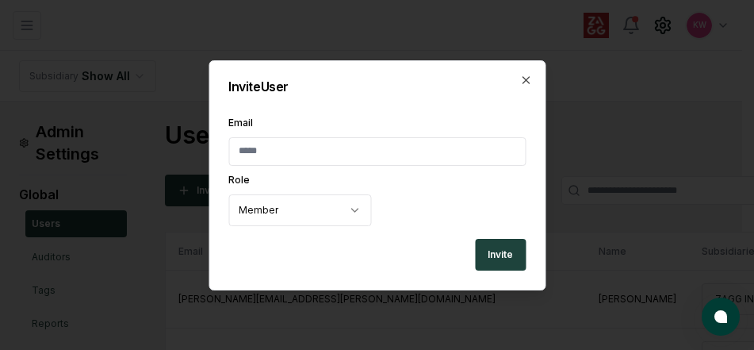
click at [263, 151] on input "Email" at bounding box center [377, 151] width 298 height 29
type input "**********"
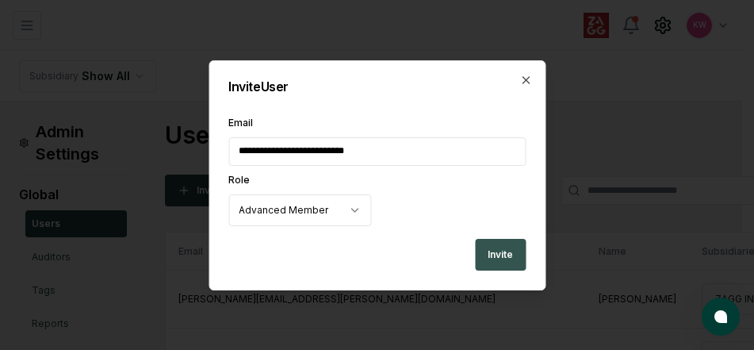
click at [504, 259] on button "Invite" at bounding box center [500, 255] width 51 height 32
